Goal: Task Accomplishment & Management: Use online tool/utility

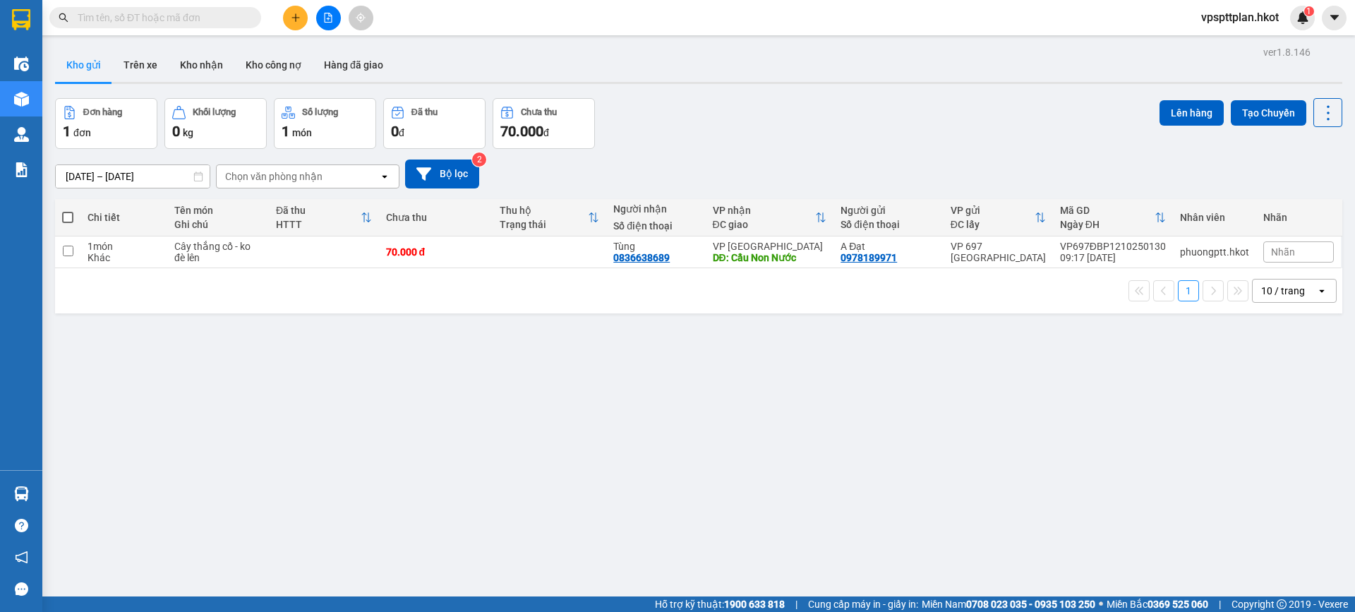
click at [121, 17] on input "text" at bounding box center [161, 18] width 167 height 16
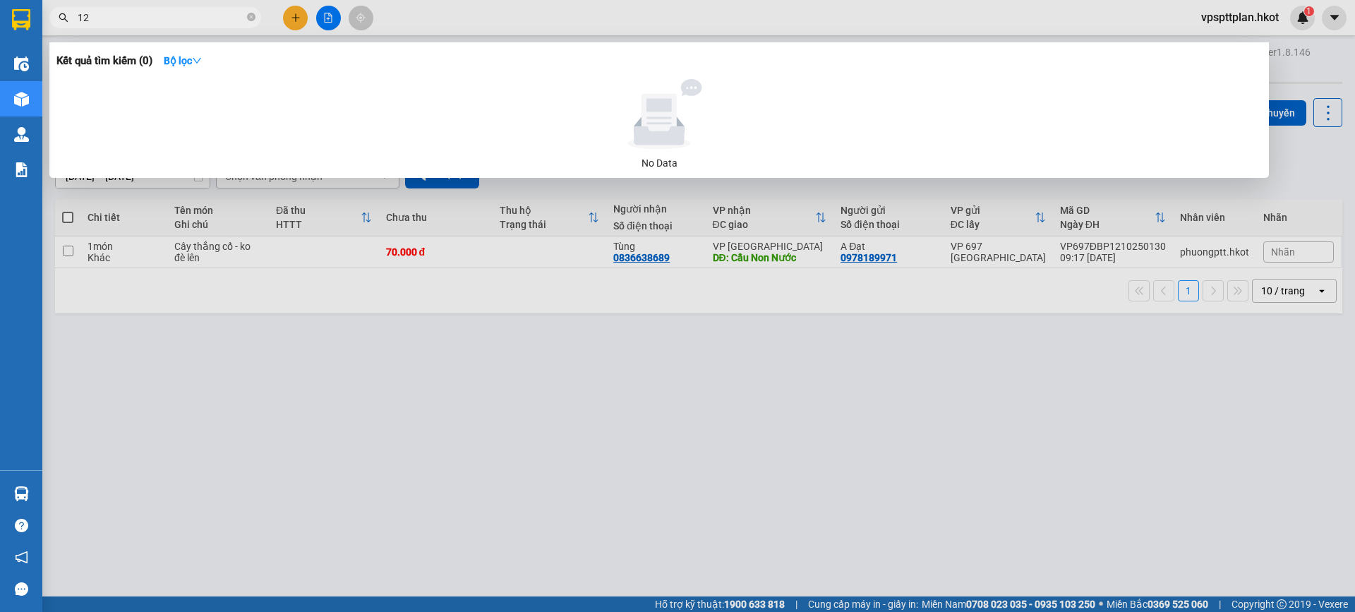
type input "12"
click at [320, 275] on div at bounding box center [677, 306] width 1355 height 612
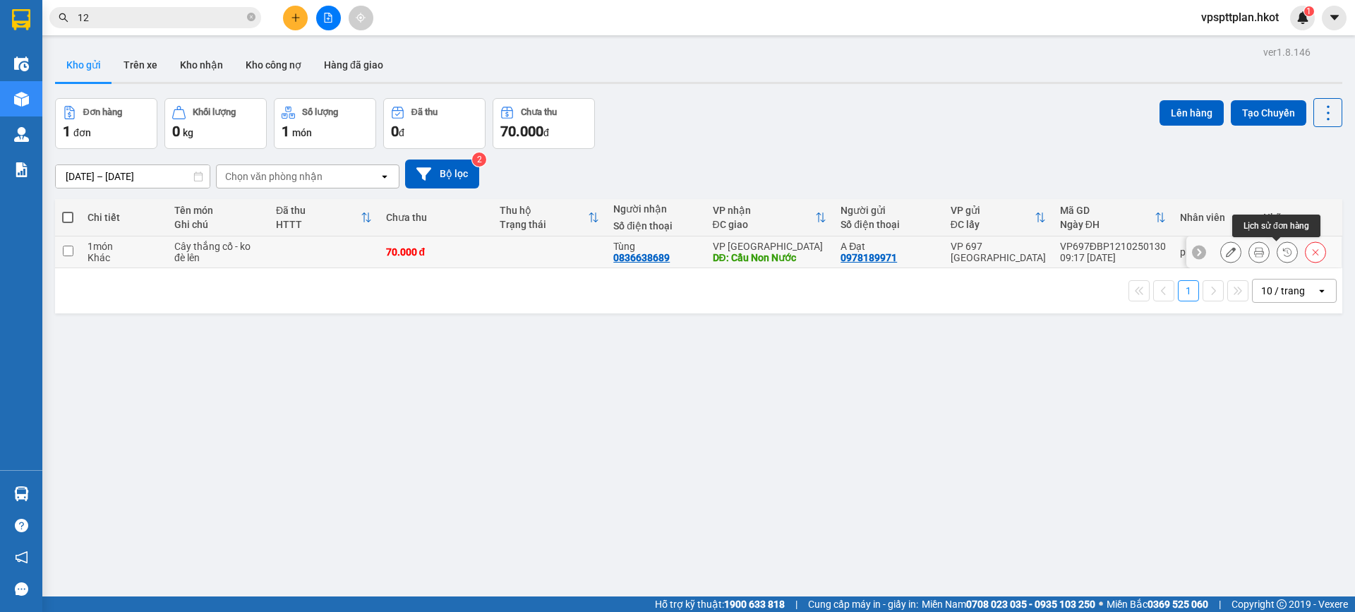
click at [1253, 251] on button at bounding box center [1260, 252] width 20 height 25
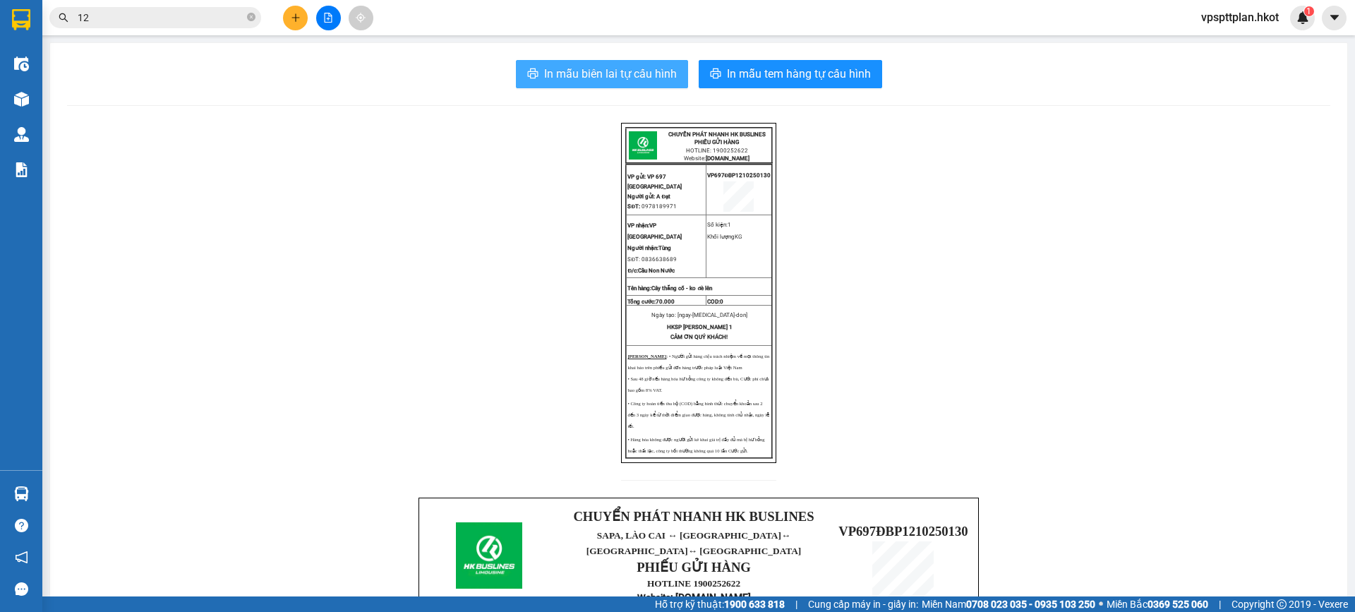
click at [651, 74] on span "In mẫu biên lai tự cấu hình" at bounding box center [610, 74] width 133 height 18
